Goal: Task Accomplishment & Management: Use online tool/utility

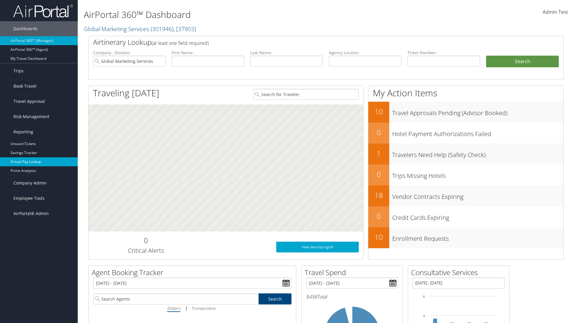
click at [39, 162] on link "Virtual Pay Lookup" at bounding box center [39, 161] width 78 height 9
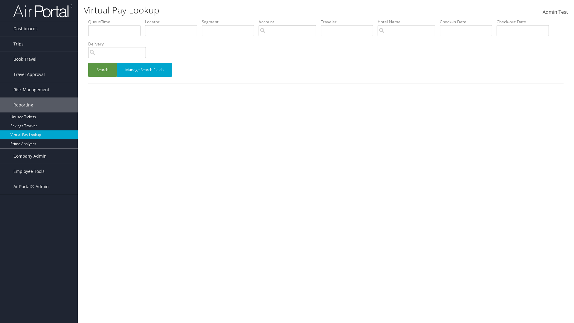
click at [287, 30] on input "search" at bounding box center [287, 30] width 58 height 11
type input "weatherby"
